Goal: Task Accomplishment & Management: Manage account settings

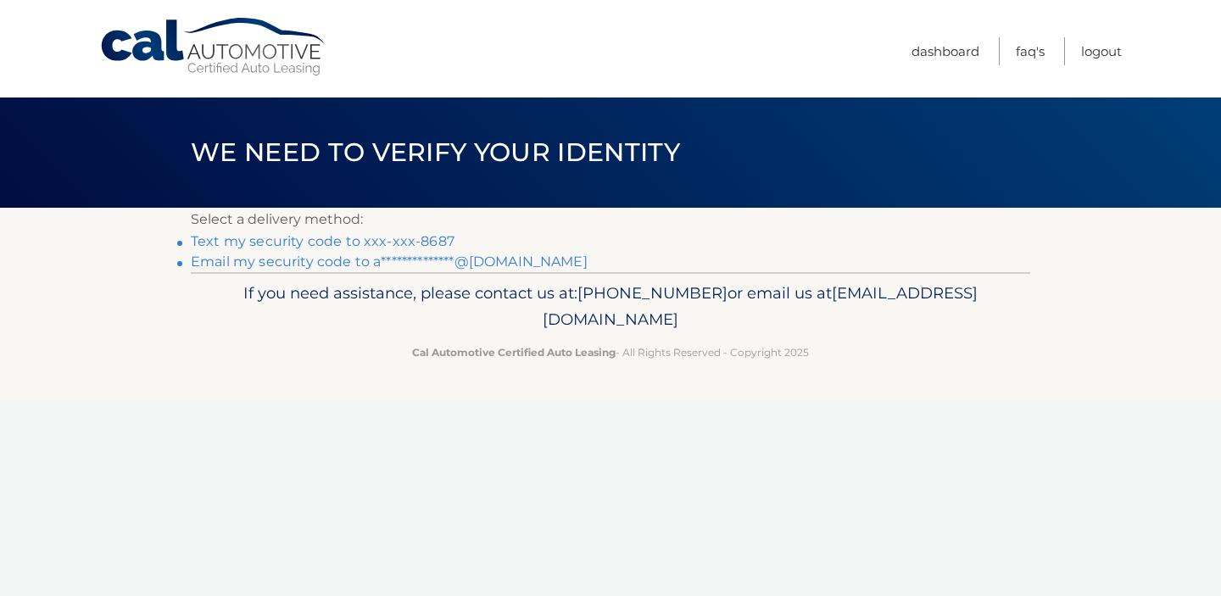
click at [367, 240] on link "Text my security code to xxx-xxx-8687" at bounding box center [323, 241] width 264 height 16
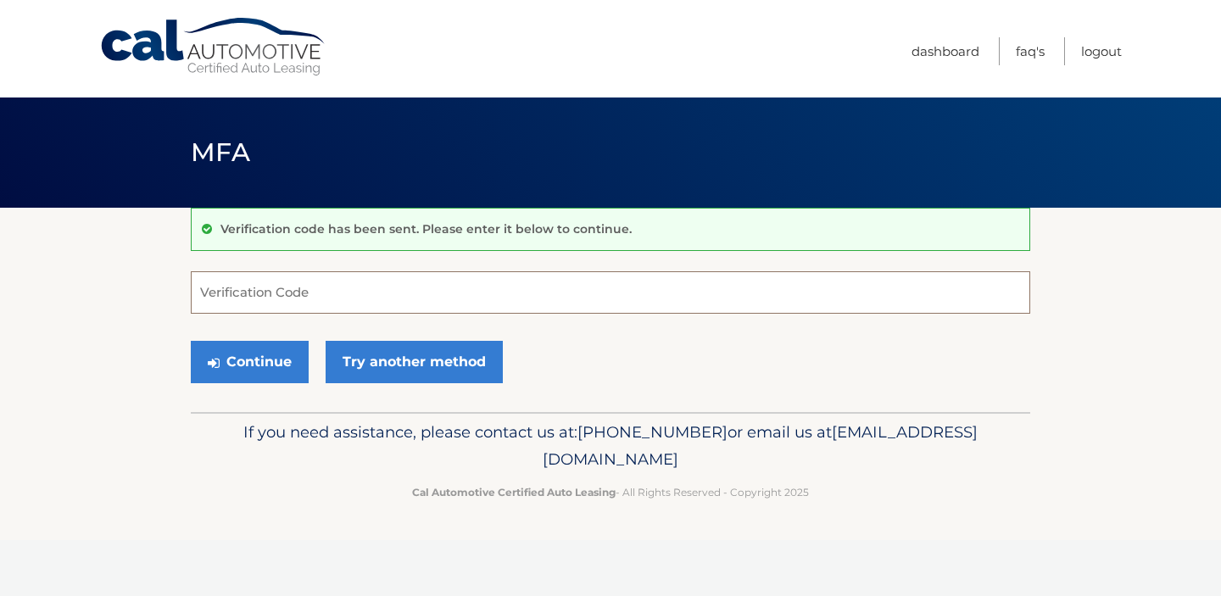
click at [475, 297] on input "Verification Code" at bounding box center [610, 292] width 839 height 42
click at [452, 292] on input "Verification Code" at bounding box center [610, 292] width 839 height 42
type input "453685"
click at [227, 359] on button "Continue" at bounding box center [250, 362] width 118 height 42
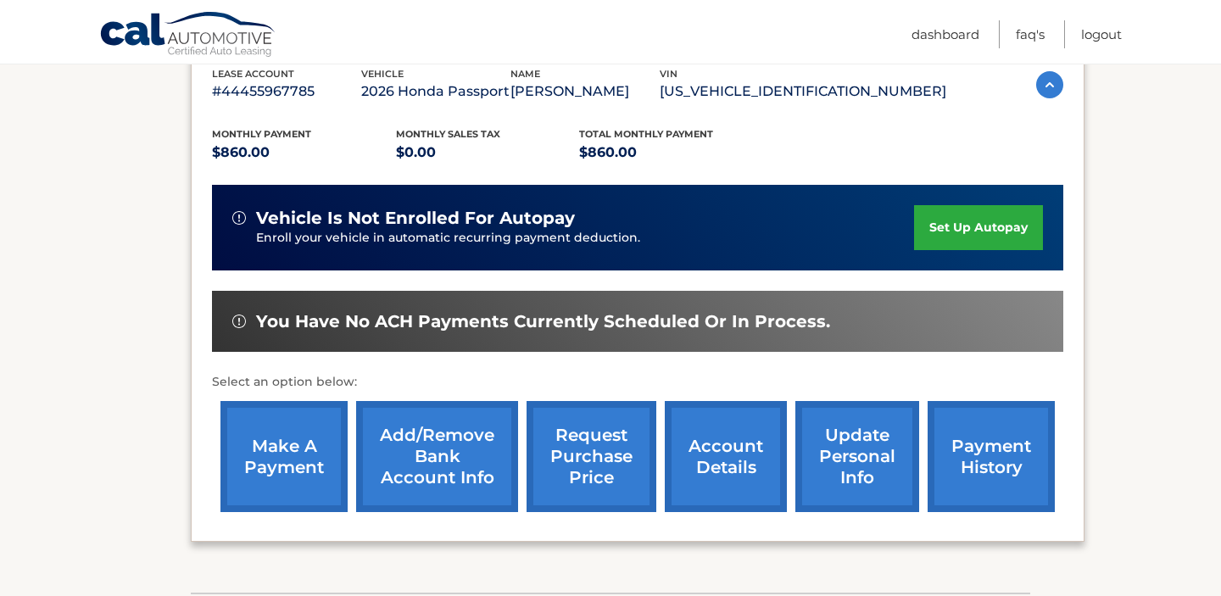
scroll to position [320, 0]
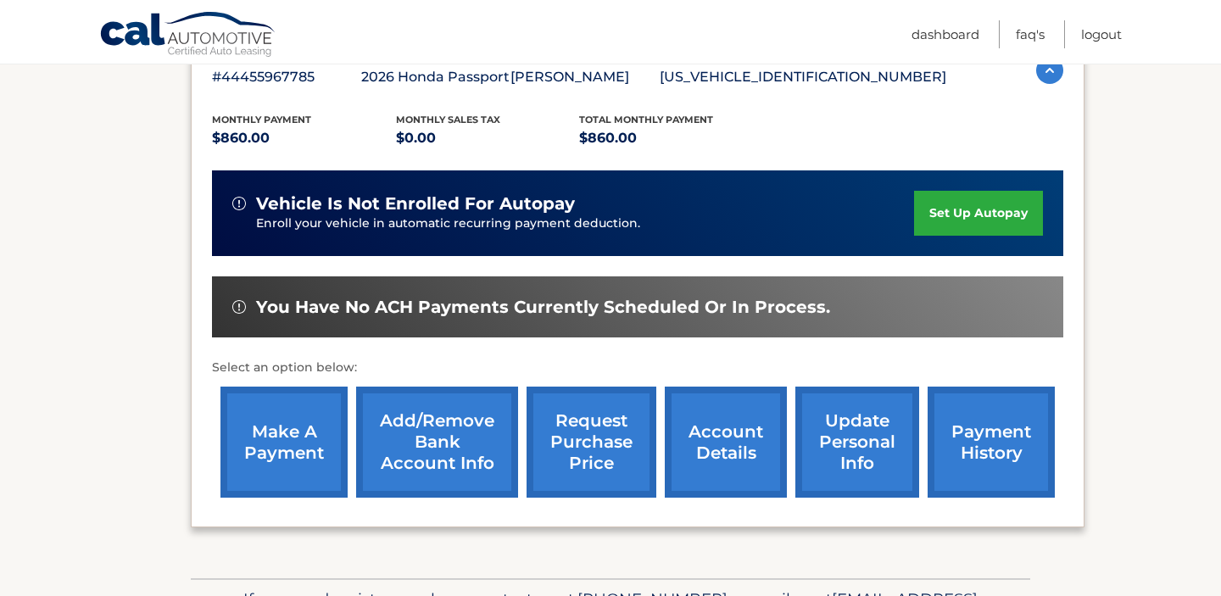
click at [716, 446] on link "account details" at bounding box center [726, 442] width 122 height 111
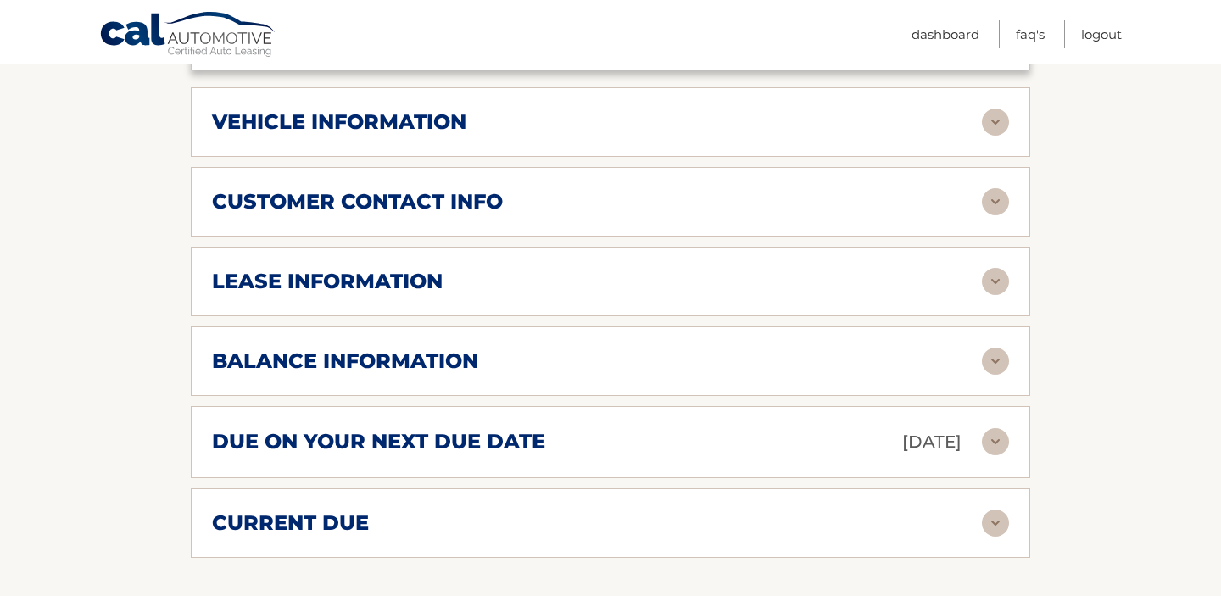
scroll to position [836, 0]
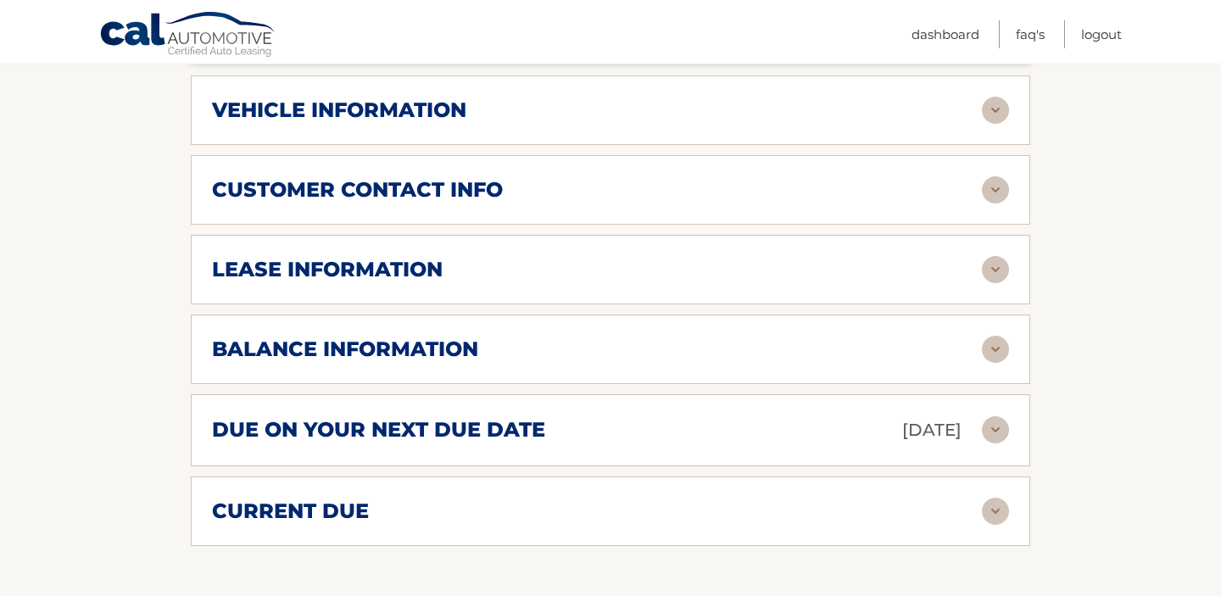
click at [988, 336] on img at bounding box center [995, 349] width 27 height 27
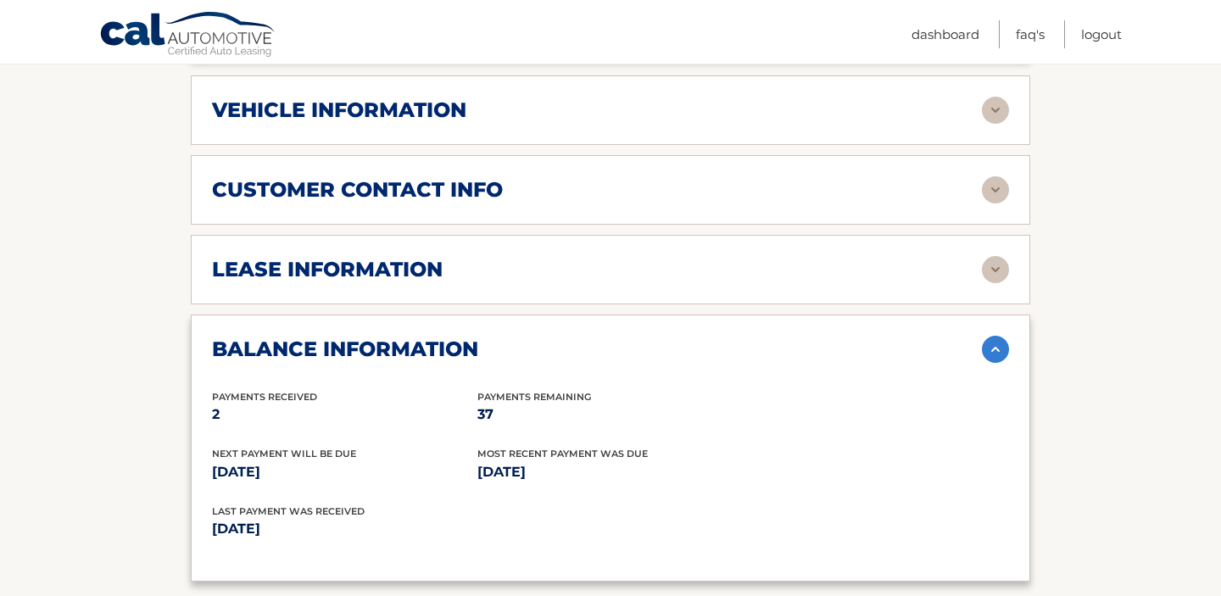
click at [988, 336] on img at bounding box center [995, 349] width 27 height 27
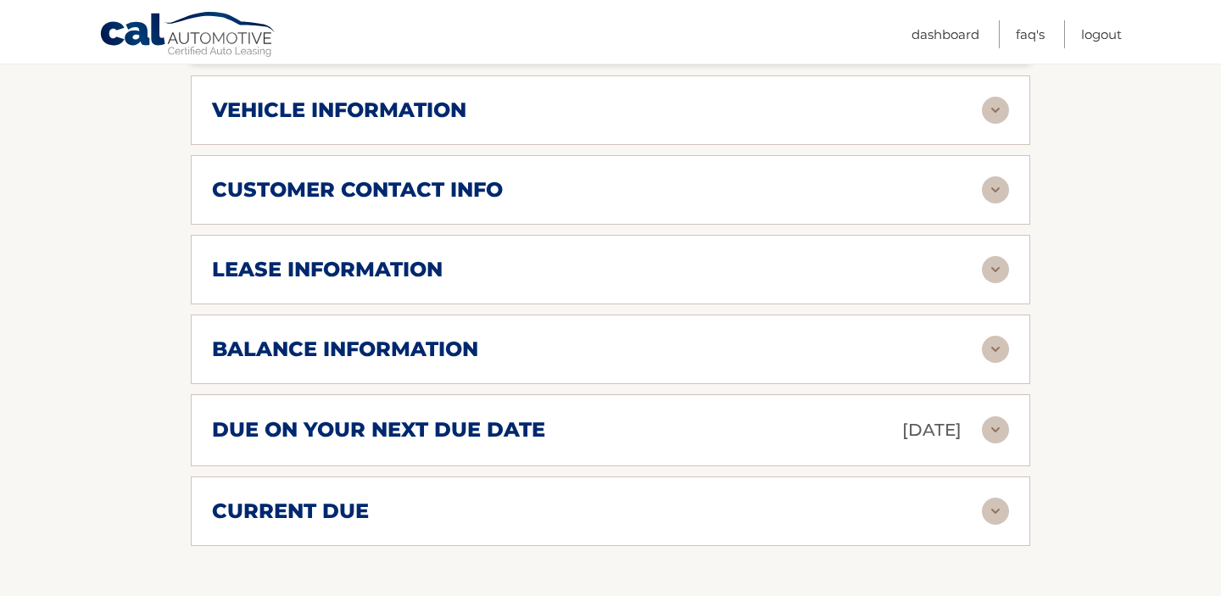
click at [989, 416] on img at bounding box center [995, 429] width 27 height 27
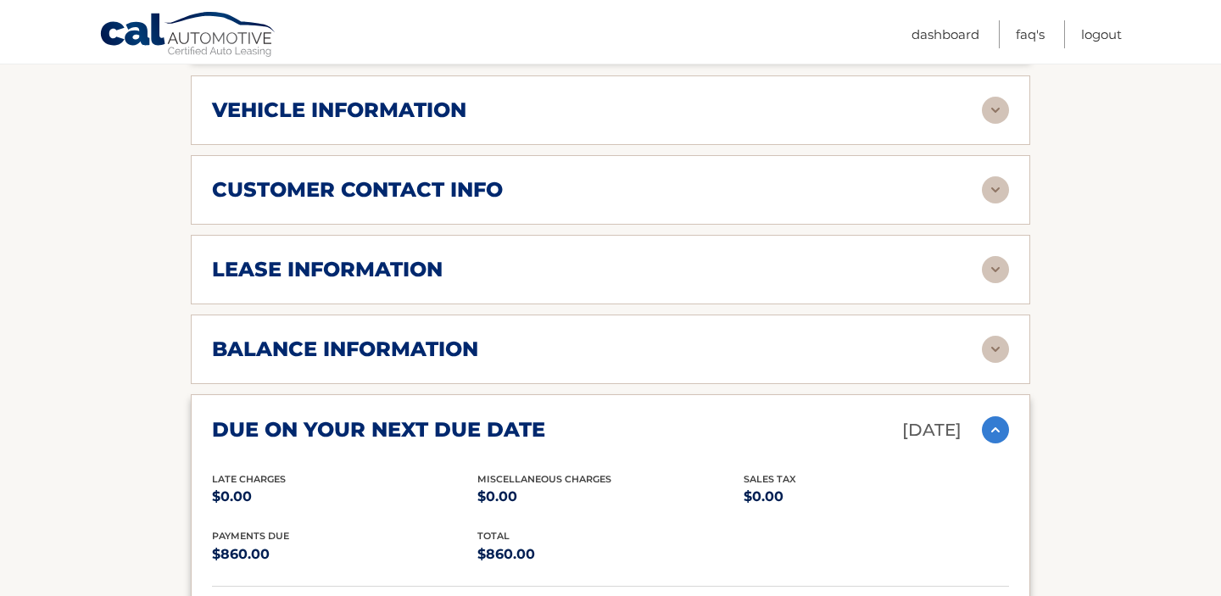
click at [989, 416] on img at bounding box center [995, 429] width 27 height 27
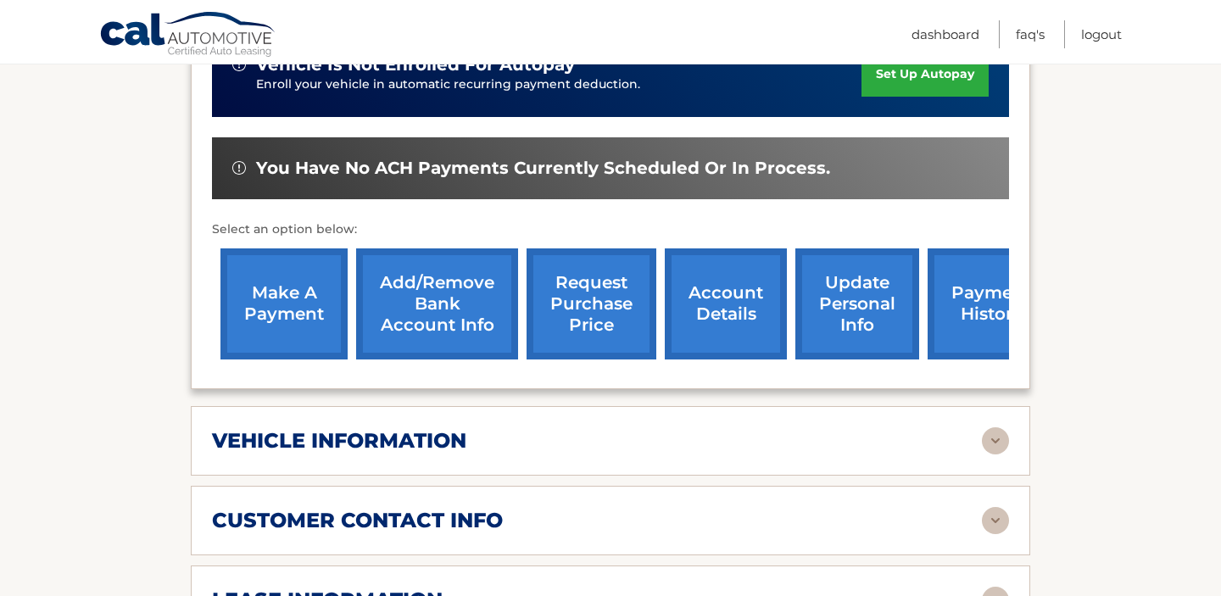
scroll to position [0, 0]
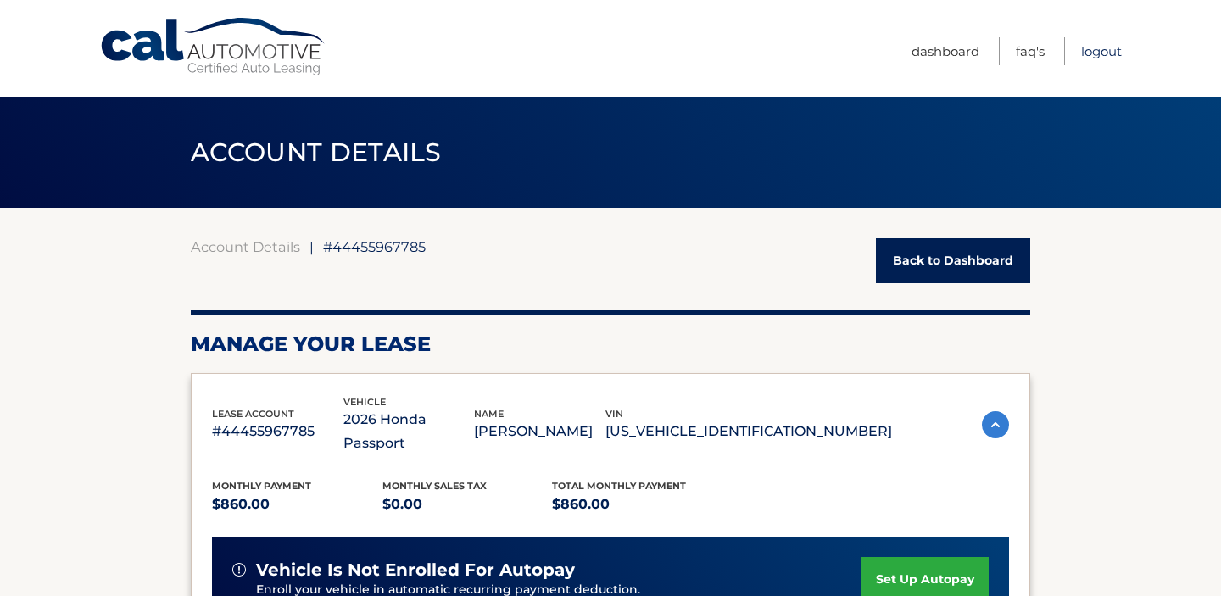
click at [1095, 53] on link "Logout" at bounding box center [1101, 51] width 41 height 28
